Goal: Check status: Check status

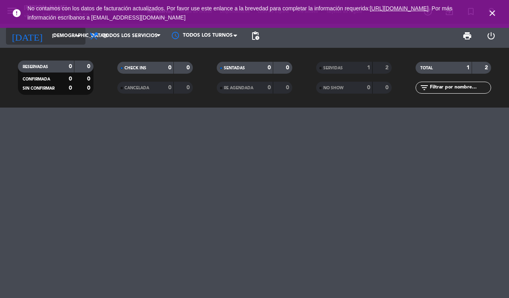
click at [48, 37] on input "[DEMOGRAPHIC_DATA][DATE]" at bounding box center [79, 36] width 63 height 14
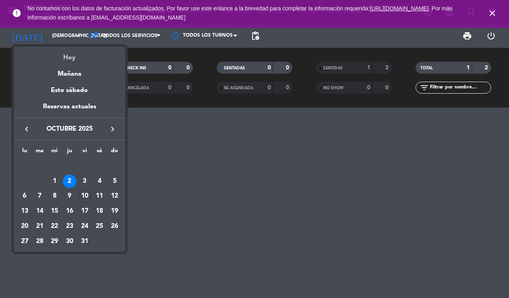
click at [70, 57] on div "Hoy" at bounding box center [69, 55] width 111 height 16
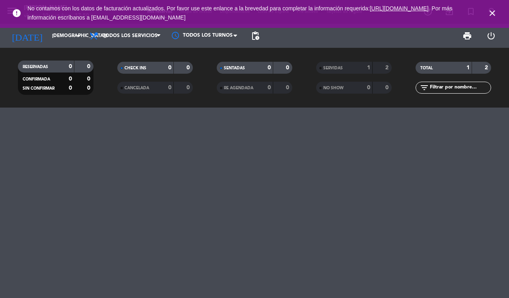
type input "[DATE]"
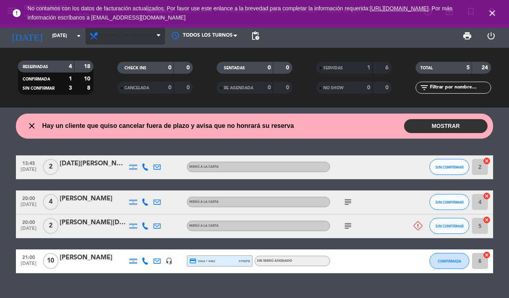
click at [111, 37] on span "Todos los servicios" at bounding box center [130, 36] width 55 height 6
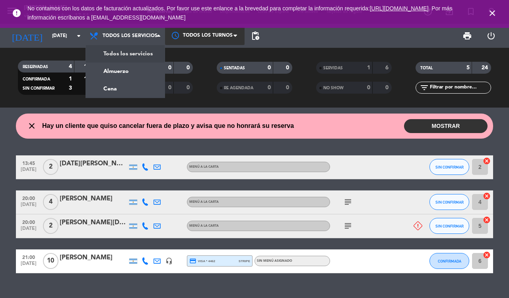
click at [202, 36] on div at bounding box center [205, 36] width 80 height 18
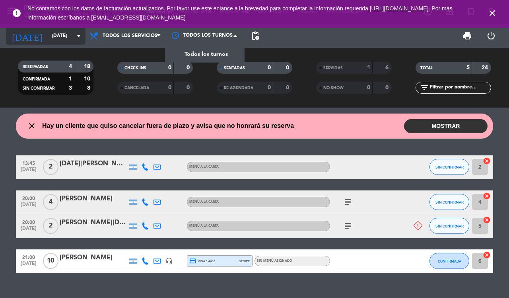
click at [48, 39] on input "[DATE]" at bounding box center [79, 36] width 63 height 14
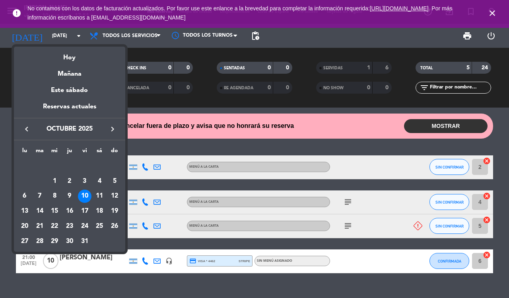
click at [58, 39] on div at bounding box center [254, 149] width 509 height 298
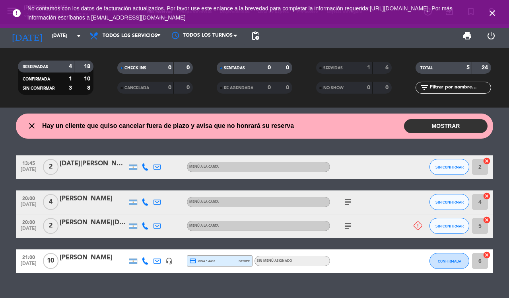
click at [493, 15] on icon "close" at bounding box center [493, 13] width 10 height 10
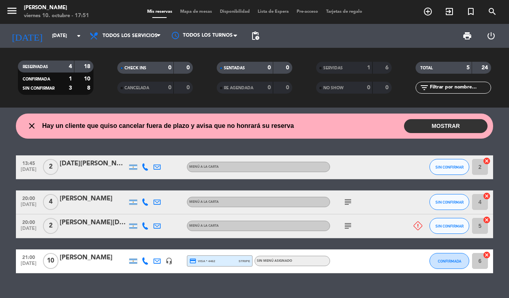
click at [56, 16] on div "viernes 10. octubre - 17:51" at bounding box center [56, 16] width 65 height 8
click at [14, 15] on icon "menu" at bounding box center [12, 11] width 12 height 12
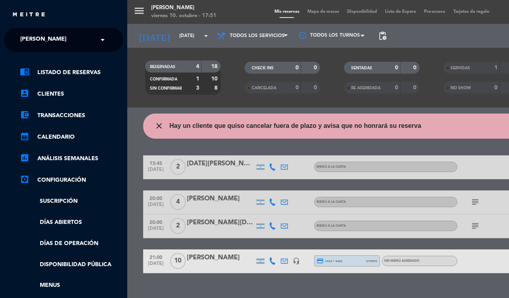
click at [98, 40] on span at bounding box center [105, 39] width 14 height 17
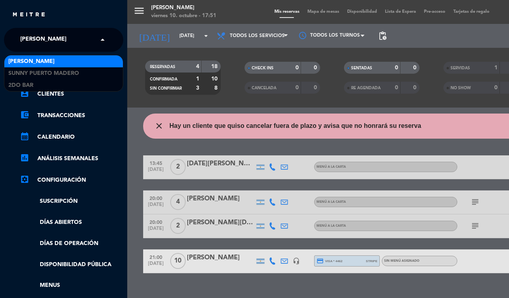
click at [94, 63] on div "[PERSON_NAME]" at bounding box center [63, 61] width 119 height 12
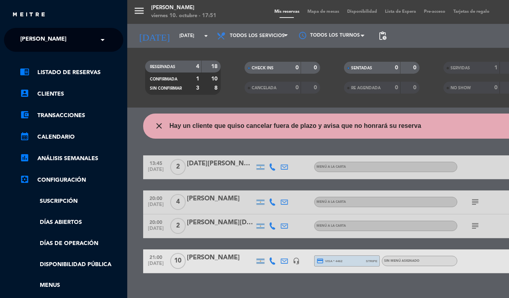
click at [142, 56] on div "menu [PERSON_NAME][DATE] 10. octubre - 17:51 Mis reservas Mapa de mesas Disponi…" at bounding box center [381, 149] width 509 height 298
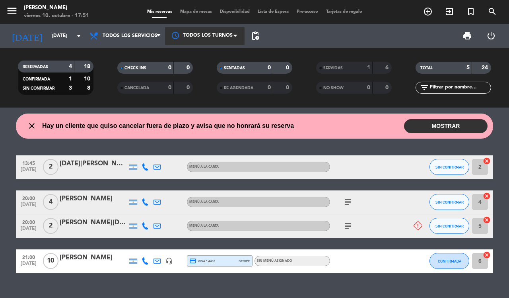
click at [215, 36] on div at bounding box center [205, 36] width 80 height 18
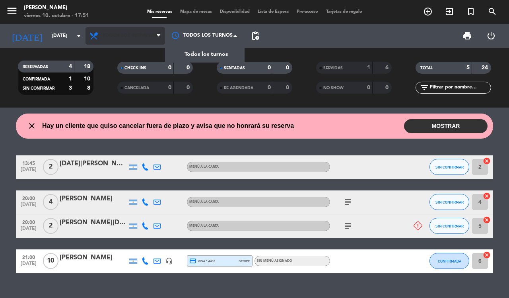
click at [139, 37] on span "Todos los servicios" at bounding box center [130, 36] width 55 height 6
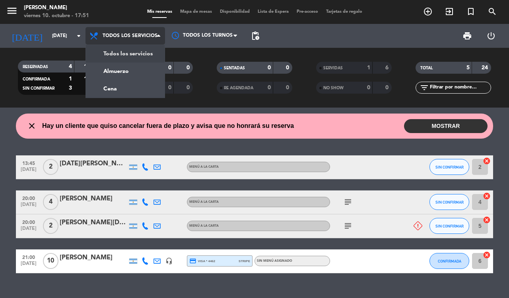
click at [134, 88] on div "menu [PERSON_NAME][DATE] 10. octubre - 17:51 Mis reservas Mapa de mesas Disponi…" at bounding box center [254, 53] width 509 height 107
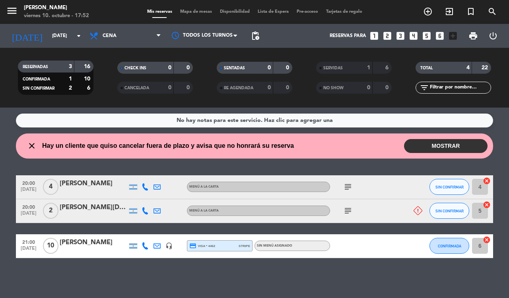
click at [36, 188] on span "[DATE]" at bounding box center [29, 191] width 20 height 9
click at [402, 212] on div at bounding box center [412, 210] width 21 height 23
click at [442, 146] on button "MOSTRAR" at bounding box center [446, 146] width 84 height 14
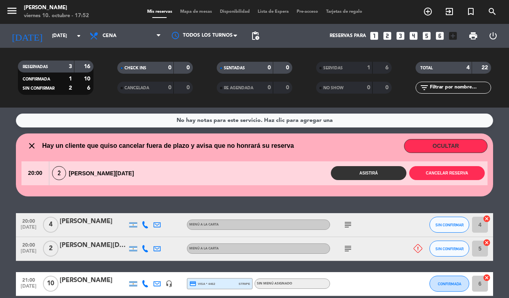
click at [37, 145] on div "close Hay un cliente que quiso cancelar fuera de plazo y avisa que no honrará s…" at bounding box center [157, 146] width 273 height 10
click at [32, 149] on icon "close" at bounding box center [32, 146] width 10 height 10
click at [33, 148] on icon "close" at bounding box center [32, 146] width 10 height 10
click at [10, 156] on wont-attend-reservations "close Hay un cliente que quiso cancelar fuera de plazo y avisa que no honrará s…" at bounding box center [254, 164] width 509 height 63
click at [22, 166] on span "20:00" at bounding box center [34, 173] width 27 height 24
